Goal: Task Accomplishment & Management: Complete application form

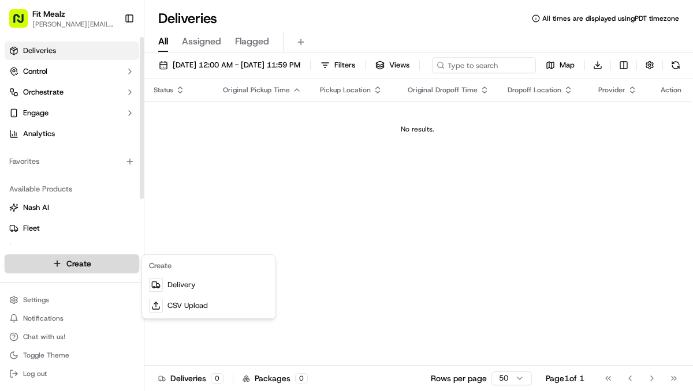
click at [117, 263] on html "Fit Mealz [PERSON_NAME][EMAIL_ADDRESS][DOMAIN_NAME] Toggle Sidebar Deliveries C…" at bounding box center [346, 195] width 693 height 391
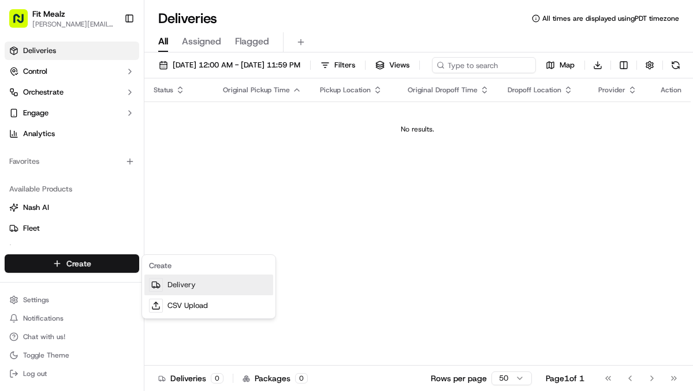
click at [166, 284] on link "Delivery" at bounding box center [208, 285] width 129 height 21
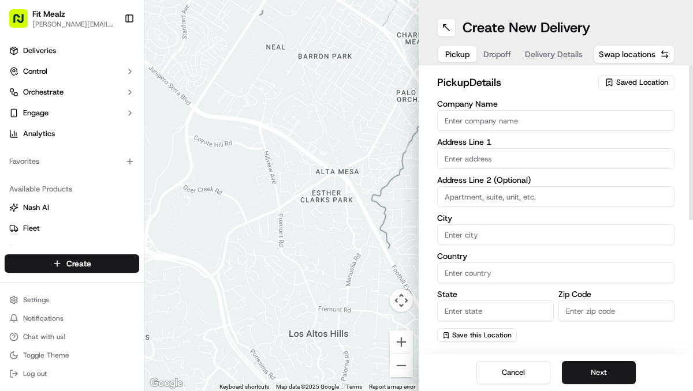
click at [628, 82] on span "Saved Location" at bounding box center [642, 82] width 52 height 10
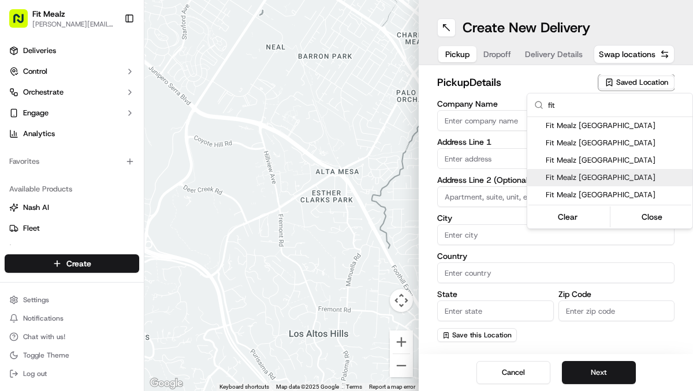
type input "fit"
click at [607, 181] on span "Fit Mealz Silicon Valley" at bounding box center [616, 178] width 142 height 10
type input "Fit Mealz Silicon Valley"
type input "1849 Little Orchard St"
type input "San Jose"
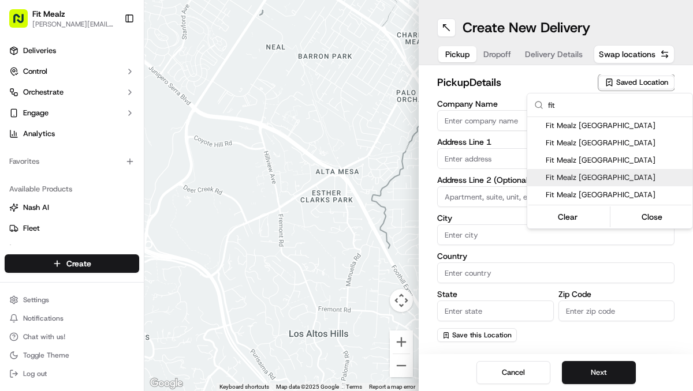
type input "US"
type input "CA"
type input "95125"
type input "Mike"
type input "Gordon"
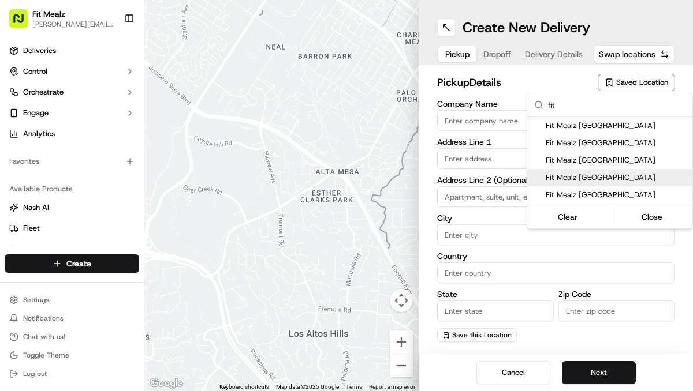
type input "+1 808 796 2316"
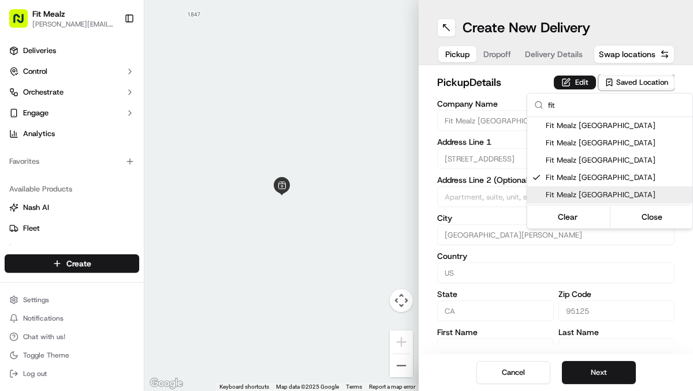
click at [611, 371] on html "Fit Mealz mike@fitmealz.com Toggle Sidebar Deliveries Control Orchestrate Engag…" at bounding box center [346, 195] width 693 height 391
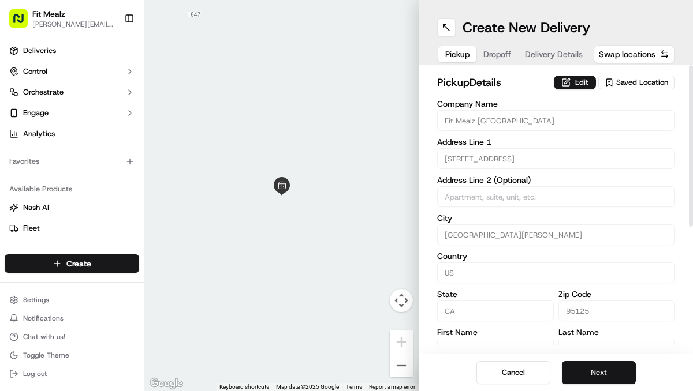
click at [603, 369] on button "Next" at bounding box center [599, 372] width 74 height 23
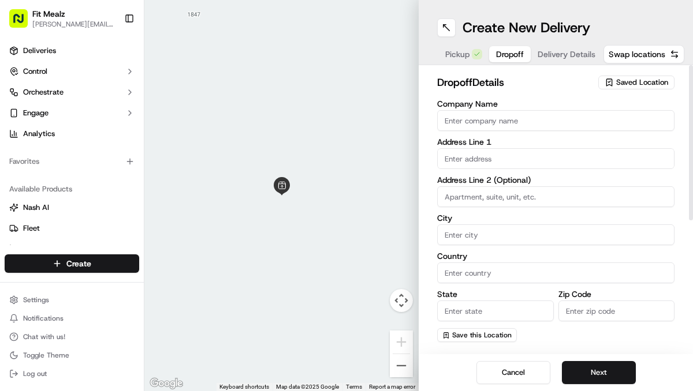
click at [620, 86] on span "Saved Location" at bounding box center [642, 82] width 52 height 10
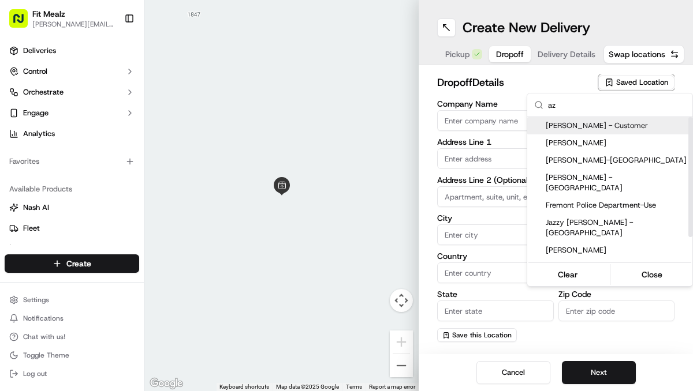
type input "az"
click at [599, 128] on span "Azuveike Amesi - Customer" at bounding box center [616, 126] width 142 height 10
type input "Azuveike Amesi - Customer"
type input "337 E McKinley Ave"
type input "Sunnyvale"
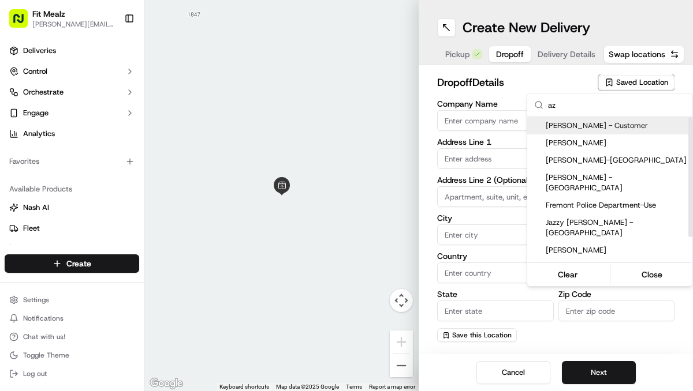
type input "US"
type input "CA"
type input "94086"
type input "Azuveike"
type input "Amesi"
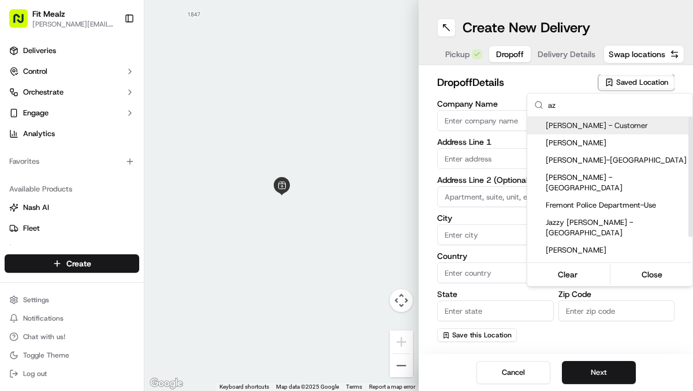
type input "+1 310 386 6104"
type textarea "Text customer once dropoff is complete"
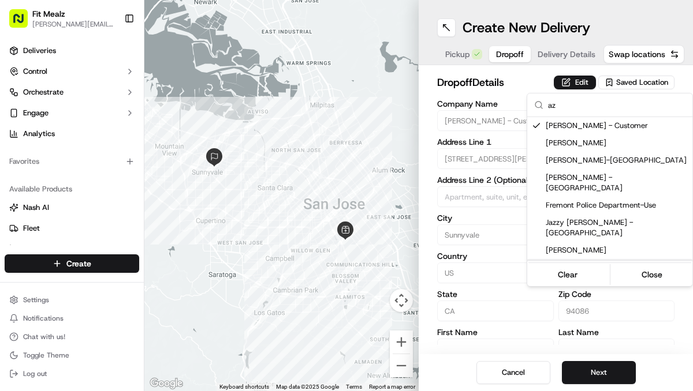
click at [605, 372] on html "Fit Mealz mike@fitmealz.com Toggle Sidebar Deliveries Control Orchestrate Engag…" at bounding box center [346, 195] width 693 height 391
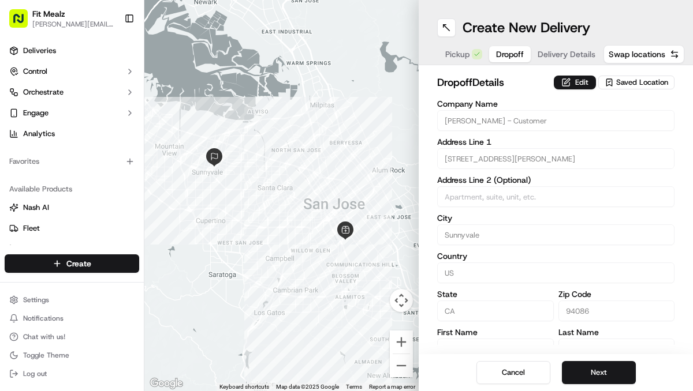
click at [605, 372] on button "Next" at bounding box center [599, 372] width 74 height 23
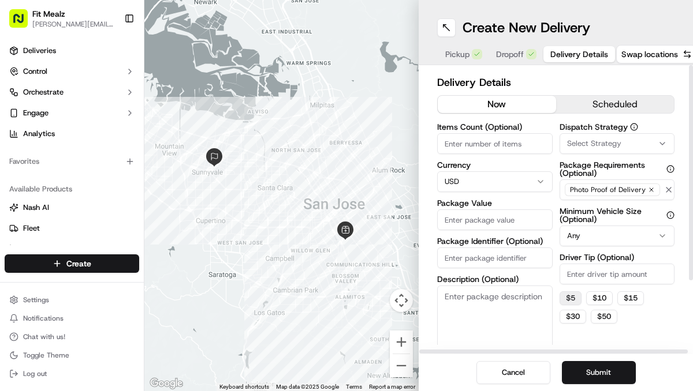
click at [575, 295] on button "$ 5" at bounding box center [570, 298] width 22 height 14
type input "5"
click at [503, 145] on input "Items Count (Optional)" at bounding box center [494, 143] width 115 height 21
type input "1"
click at [481, 218] on input "Package Value" at bounding box center [494, 220] width 115 height 21
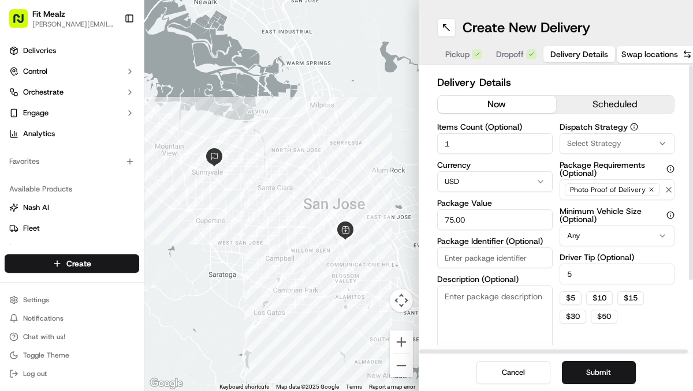
type input "75.00"
click at [466, 296] on textarea "Description (Optional)" at bounding box center [494, 318] width 115 height 65
type textarea "Meal prep"
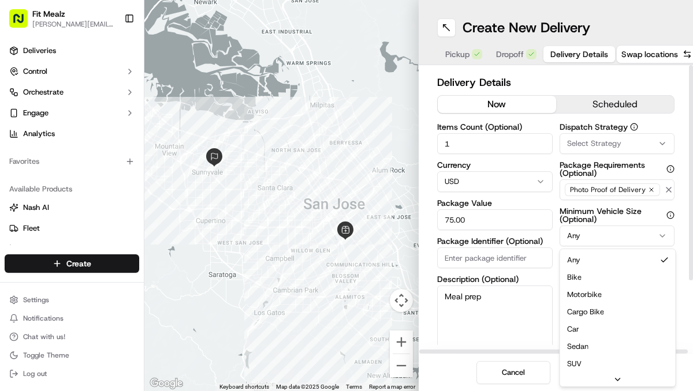
click at [597, 237] on html "Fit Mealz mike@fitmealz.com Toggle Sidebar Deliveries Control Orchestrate Engag…" at bounding box center [346, 195] width 693 height 391
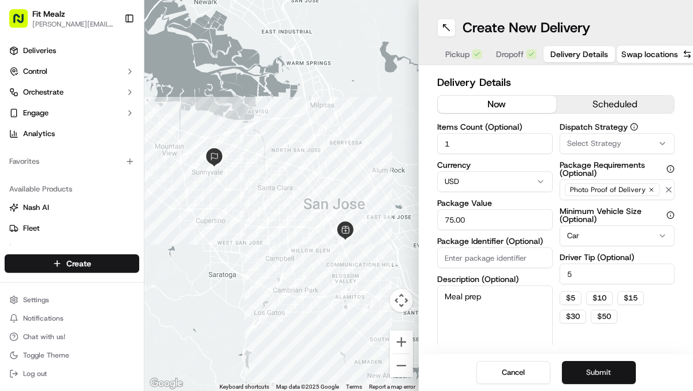
click at [591, 370] on button "Submit" at bounding box center [599, 372] width 74 height 23
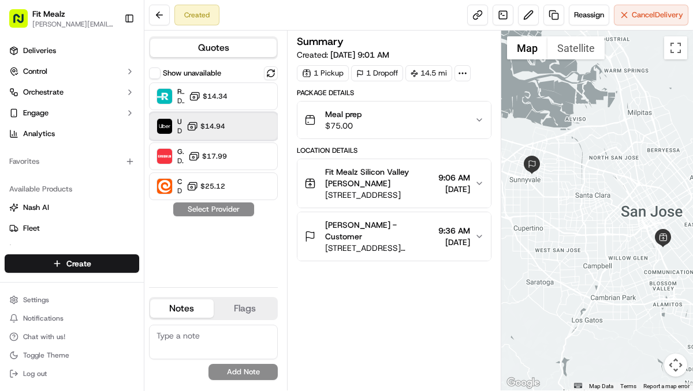
click at [226, 123] on div "Uber Dropoff ETA 1 hour $14.94" at bounding box center [213, 127] width 129 height 28
click at [190, 333] on textarea at bounding box center [213, 342] width 129 height 35
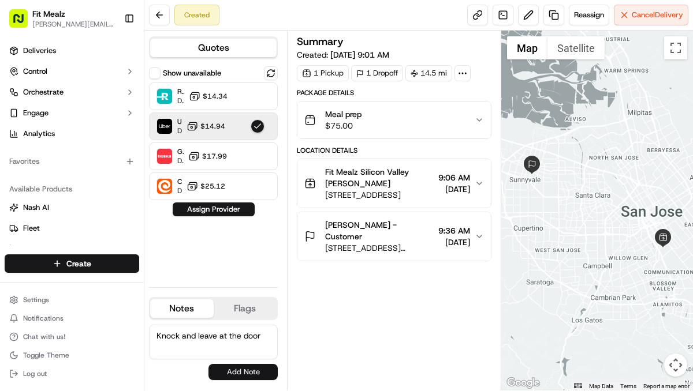
type textarea "Knock and leave at the door"
click at [225, 373] on button "Add Note" at bounding box center [242, 372] width 69 height 16
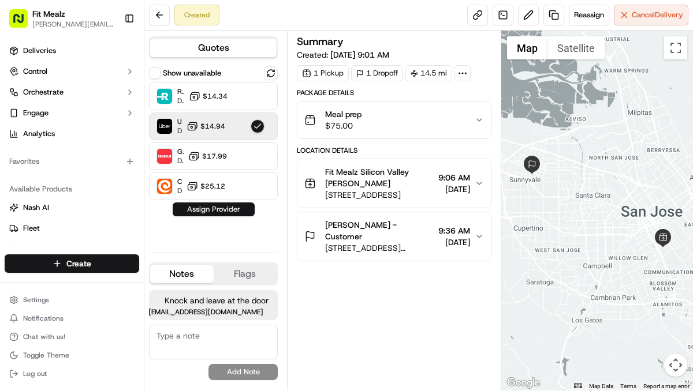
click at [222, 207] on button "Assign Provider" at bounding box center [214, 210] width 82 height 14
